Goal: Information Seeking & Learning: Understand process/instructions

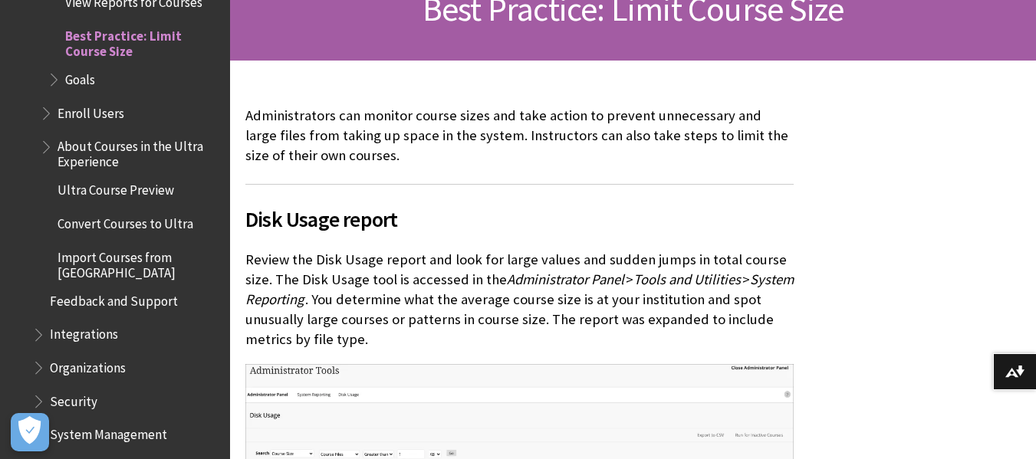
scroll to position [363, 0]
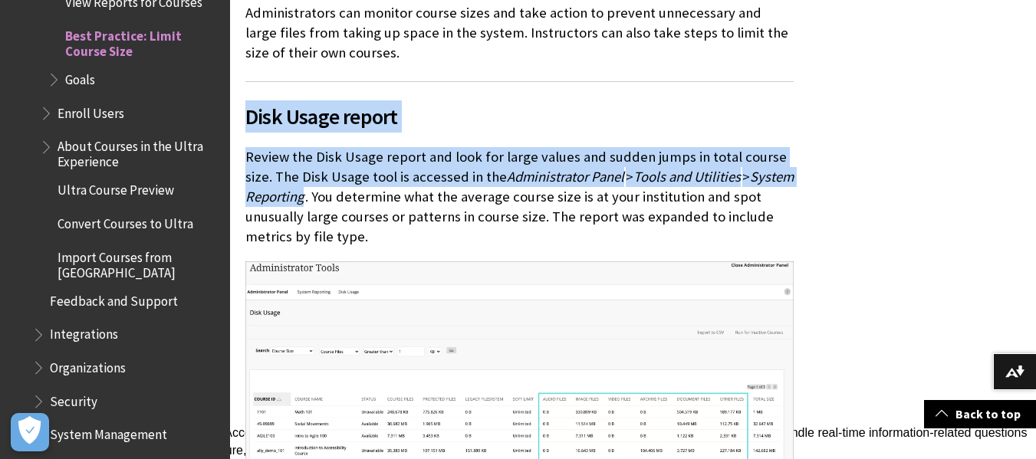
drag, startPoint x: 245, startPoint y: 112, endPoint x: 352, endPoint y: 198, distance: 137.4
type textarea "Disk Usage report Review the Disk Usage report and look for large values and su…"
copy div "Disk Usage report Review the Disk Usage report and look for large values and su…"
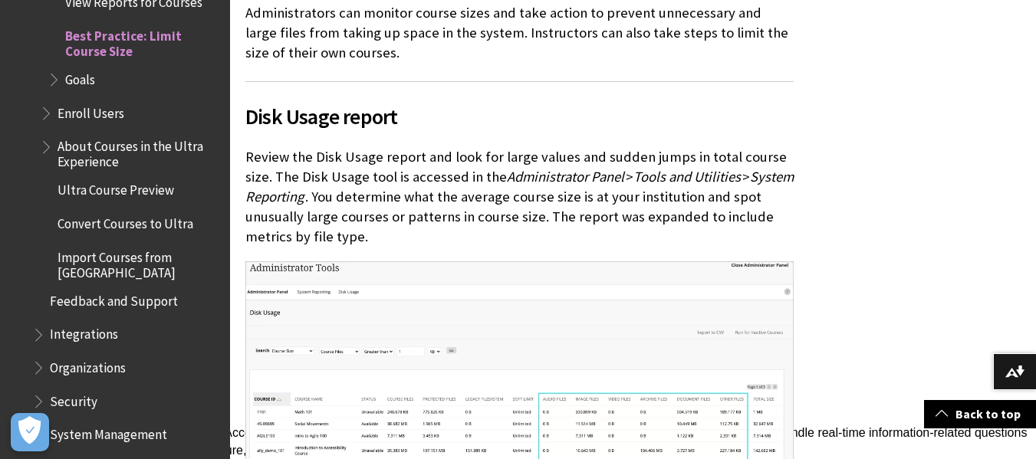
click at [352, 198] on p "Review the Disk Usage report and look for large values and sudden jumps in tota…" at bounding box center [519, 197] width 548 height 100
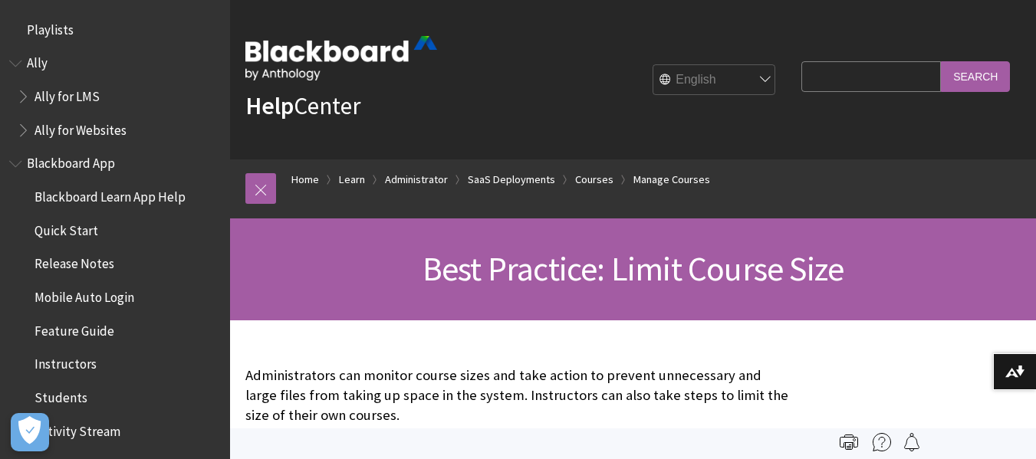
scroll to position [2200, 0]
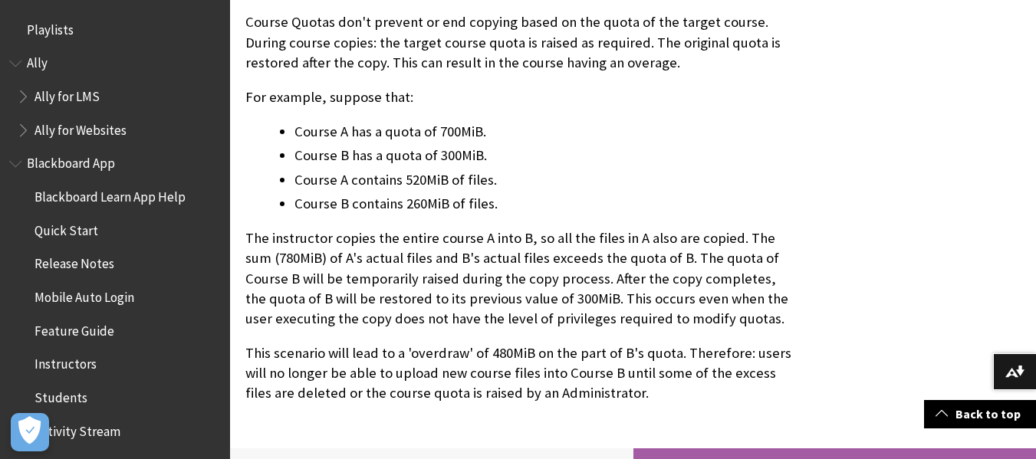
scroll to position [107, 0]
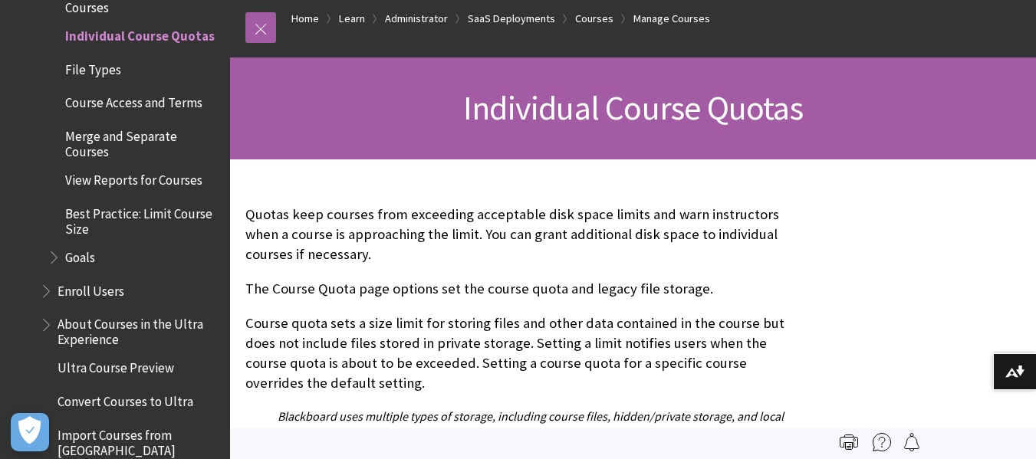
scroll to position [17, 0]
